Goal: Task Accomplishment & Management: Manage account settings

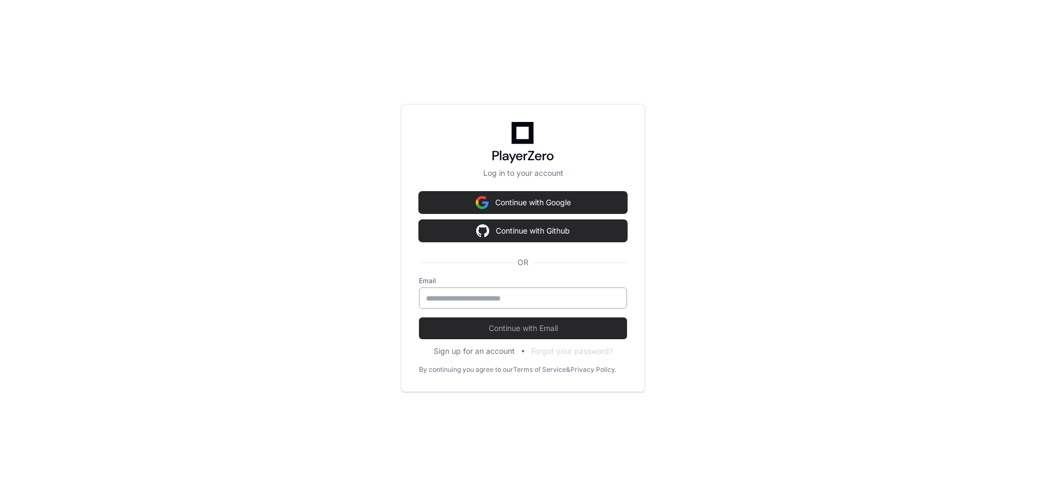
drag, startPoint x: 511, startPoint y: 301, endPoint x: 519, endPoint y: 296, distance: 9.7
click at [511, 301] on input "email" at bounding box center [523, 298] width 194 height 11
type input "**********"
click at [419, 318] on button "Continue with Email" at bounding box center [523, 329] width 208 height 22
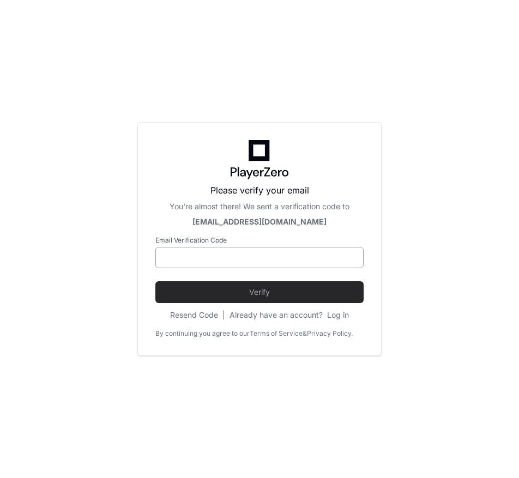
click at [240, 257] on input at bounding box center [259, 257] width 194 height 11
click at [56, 282] on div "Please verify your email You're almost there! We sent a verification code to ja…" at bounding box center [259, 239] width 519 height 478
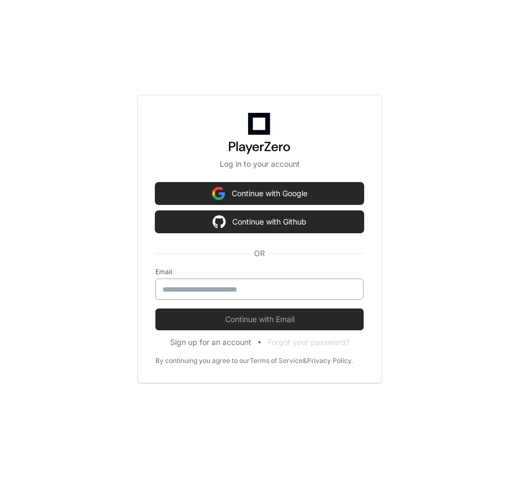
click at [213, 295] on div at bounding box center [259, 288] width 208 height 21
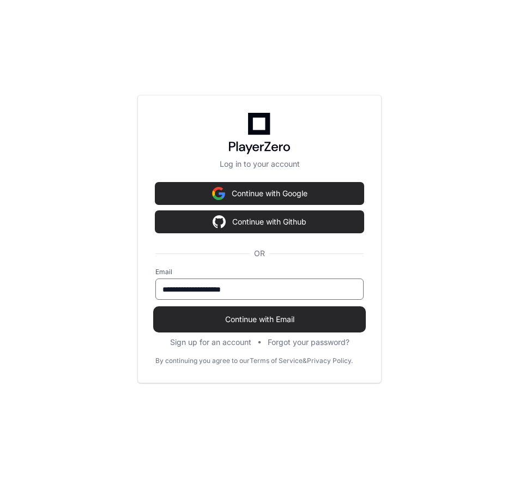
type input "**********"
click at [259, 310] on button "Continue with Email" at bounding box center [259, 319] width 208 height 22
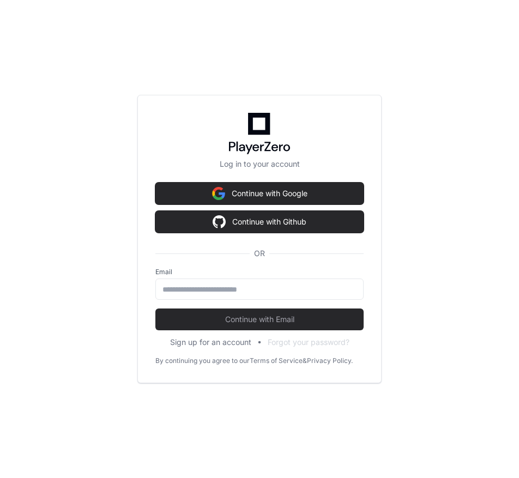
click at [44, 203] on div "Log in to your account Continue with Google Continue with Github OR Email Conti…" at bounding box center [259, 239] width 519 height 478
click at [294, 285] on input "email" at bounding box center [259, 289] width 194 height 11
click at [84, 180] on div "Log in to your account Continue with Google Continue with Github OR Email Conti…" at bounding box center [259, 239] width 519 height 478
click at [198, 287] on input "email" at bounding box center [259, 289] width 194 height 11
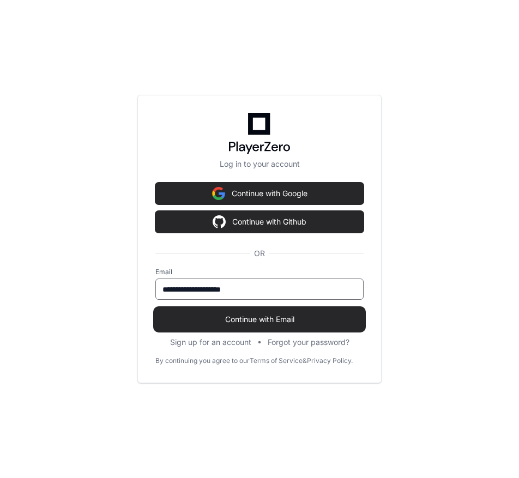
type input "**********"
click at [274, 320] on span "Continue with Email" at bounding box center [259, 319] width 208 height 11
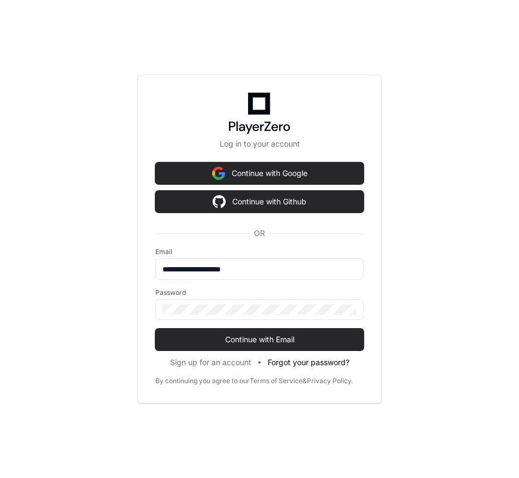
click at [303, 365] on button "Forgot your password?" at bounding box center [309, 362] width 82 height 11
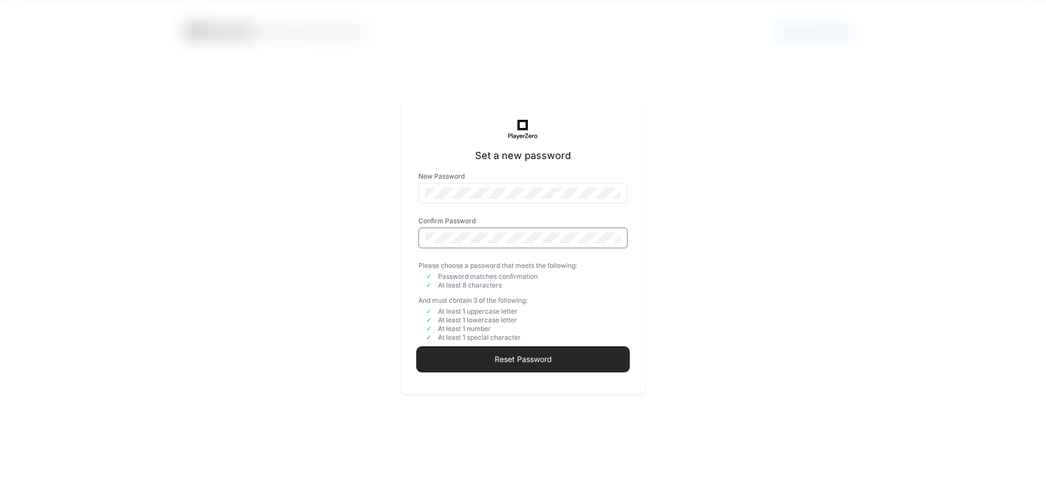
click at [518, 361] on span "Reset Password" at bounding box center [522, 359] width 209 height 11
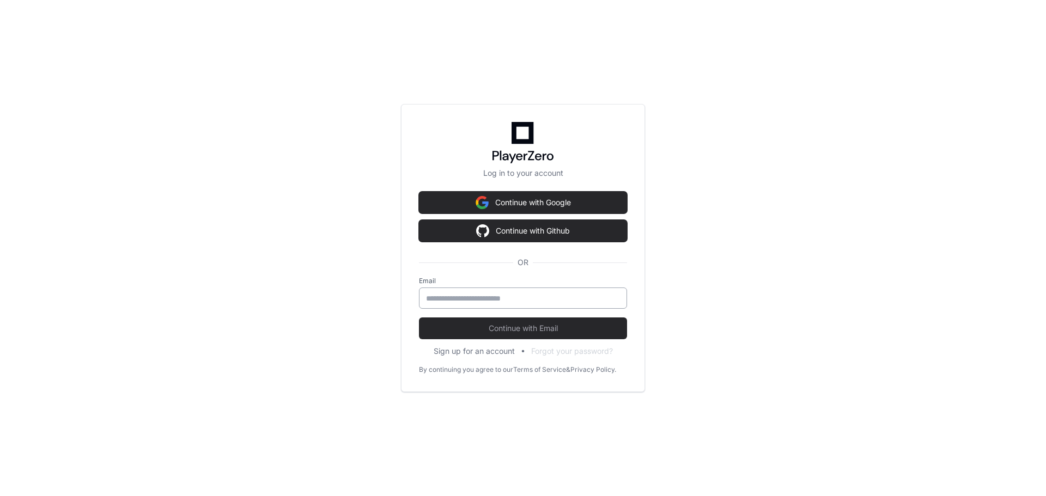
click at [517, 294] on input "email" at bounding box center [523, 298] width 194 height 11
type input "**********"
click at [419, 318] on button "Continue with Email" at bounding box center [523, 329] width 208 height 22
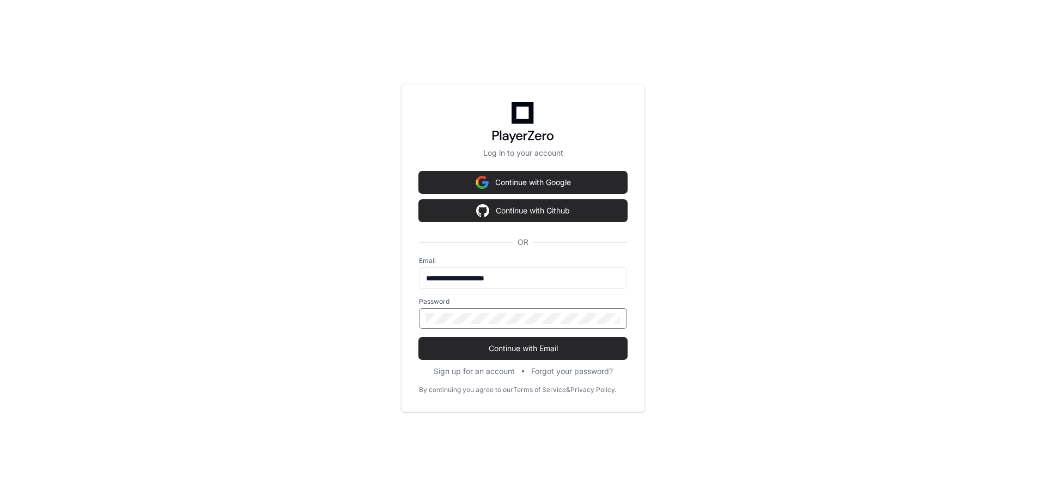
click at [419, 338] on button "Continue with Email" at bounding box center [523, 349] width 208 height 22
